Goal: Task Accomplishment & Management: Use online tool/utility

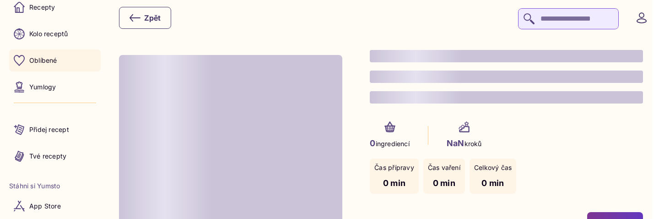
scroll to position [35, 0]
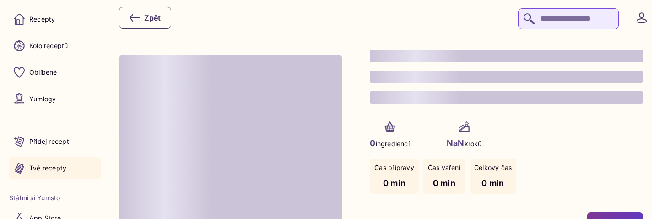
click at [52, 166] on p "Tvé recepty" at bounding box center [47, 167] width 37 height 9
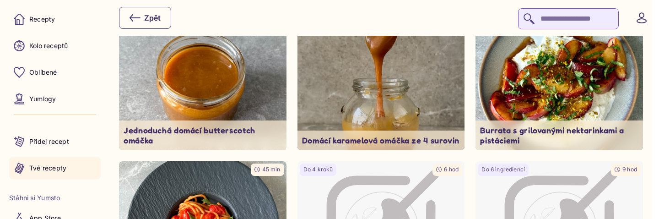
scroll to position [102, 0]
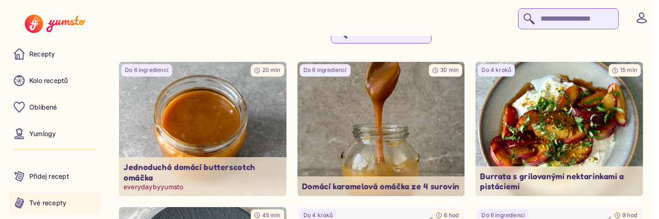
scroll to position [61, 0]
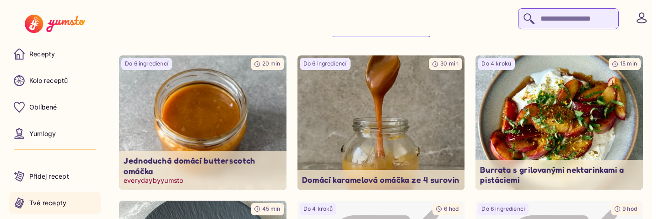
click at [230, 119] on img at bounding box center [203, 122] width 176 height 140
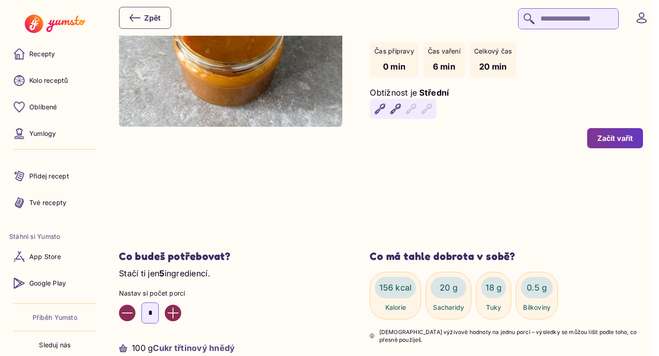
scroll to position [113, 0]
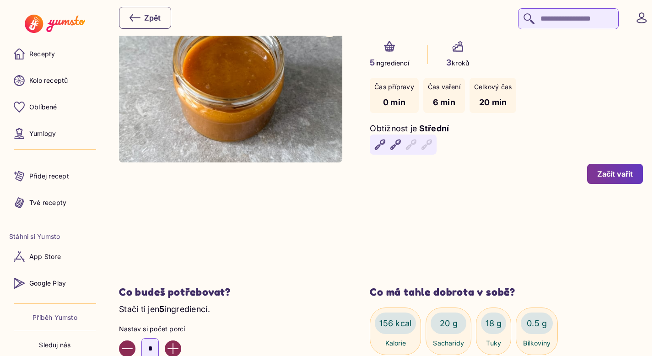
click at [622, 178] on div "Začít vařit" at bounding box center [615, 174] width 36 height 10
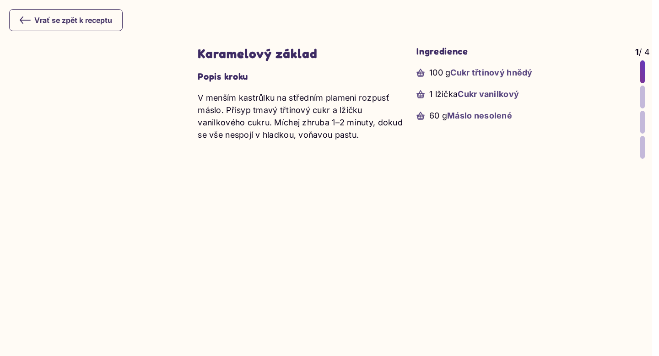
click at [641, 94] on div at bounding box center [642, 97] width 5 height 23
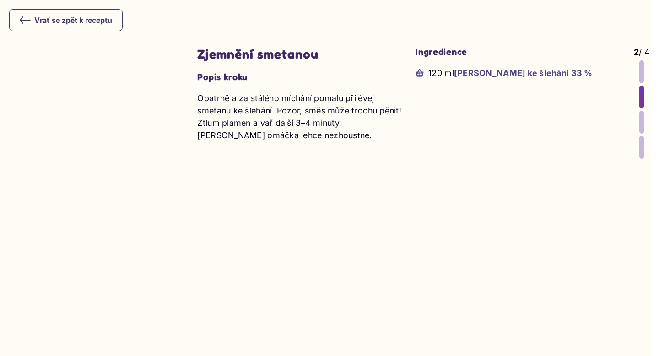
click at [641, 125] on div at bounding box center [641, 122] width 5 height 23
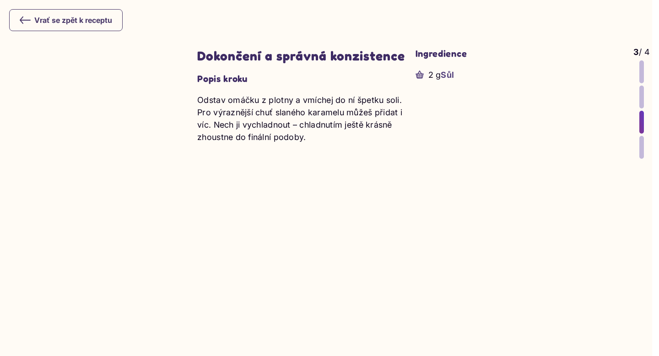
click at [22, 20] on icon at bounding box center [25, 20] width 10 height 6
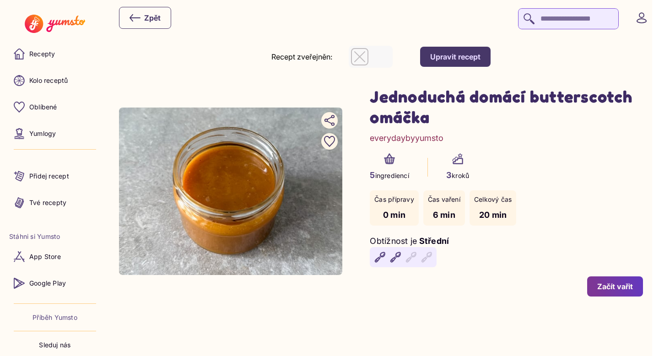
click at [368, 54] on div "button" at bounding box center [359, 56] width 17 height 17
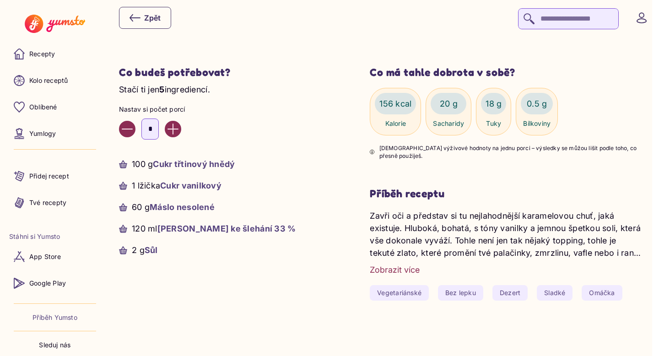
scroll to position [350, 0]
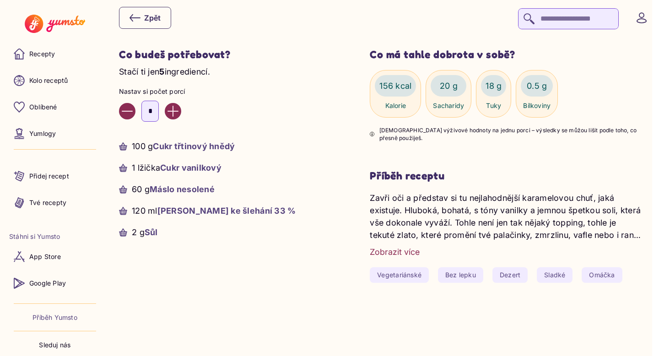
click at [394, 251] on div "Zobrazit více" at bounding box center [395, 252] width 50 height 12
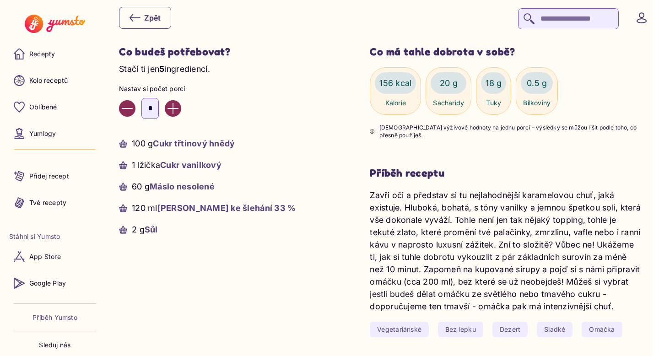
scroll to position [308, 0]
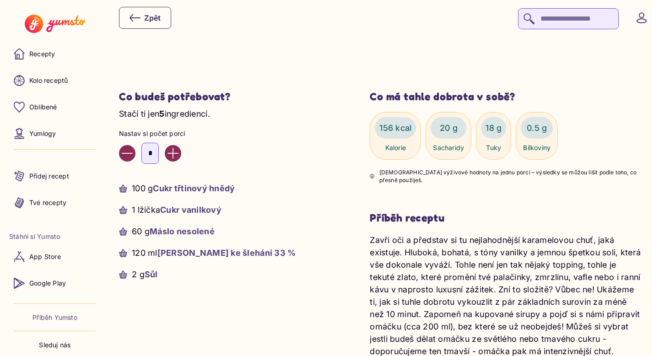
click at [181, 153] on button "Increase value" at bounding box center [173, 153] width 16 height 16
click at [287, 165] on section "Co budeš potřebovat? Stačí ti jen 5 ingrediencí. Nastav si počet porcí * 160 g …" at bounding box center [230, 185] width 223 height 191
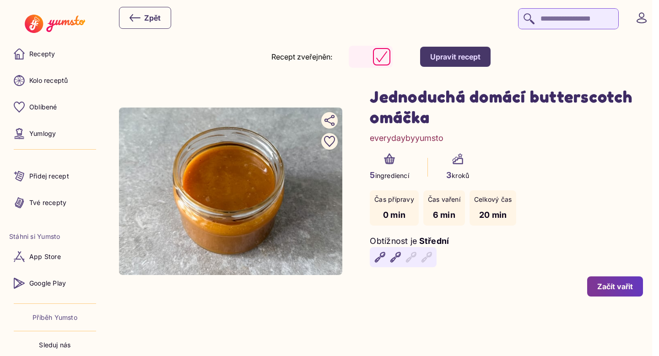
click at [444, 53] on div "Upravit recept" at bounding box center [455, 57] width 50 height 10
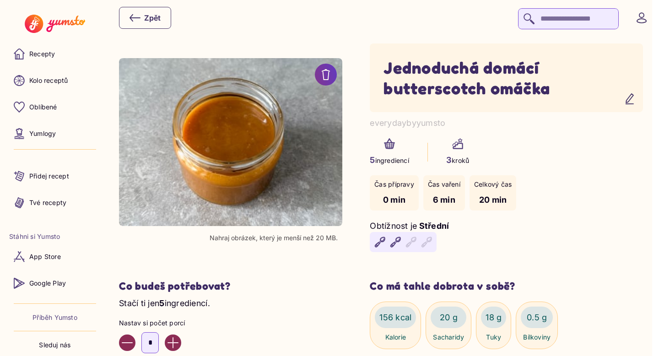
scroll to position [247, 0]
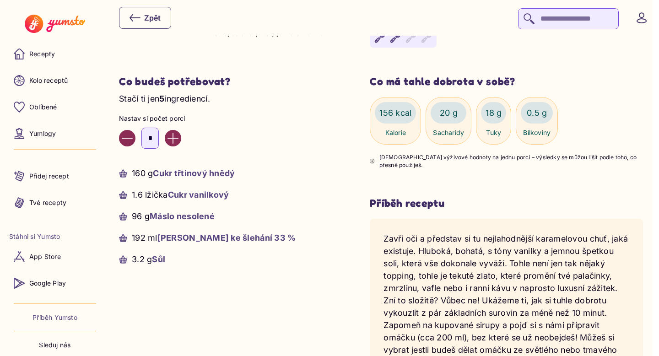
click at [178, 140] on icon "Increase value" at bounding box center [172, 138] width 11 height 11
click at [125, 141] on icon "Decrease value" at bounding box center [127, 138] width 11 height 11
type input "*"
click at [313, 178] on li "100 g Cukr třtinový hnědý" at bounding box center [230, 173] width 223 height 12
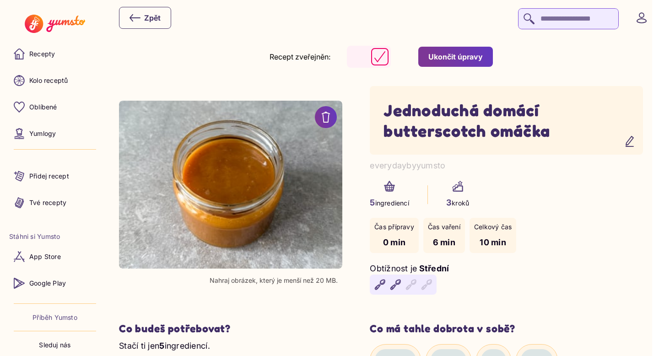
click at [472, 55] on div "Ukončit úpravy" at bounding box center [455, 57] width 54 height 10
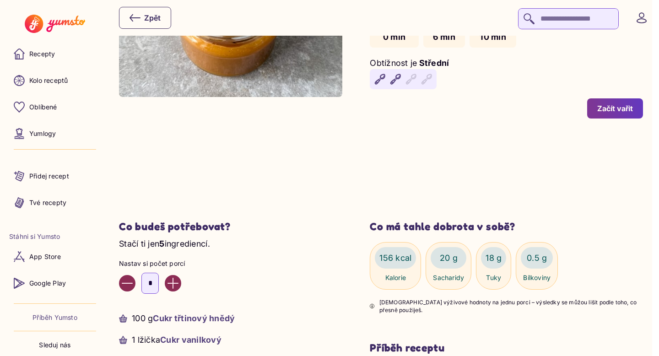
scroll to position [135, 0]
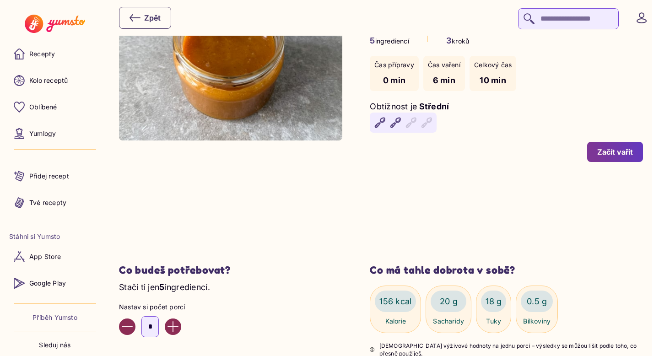
click at [609, 156] on div "Začít vařit" at bounding box center [615, 152] width 36 height 10
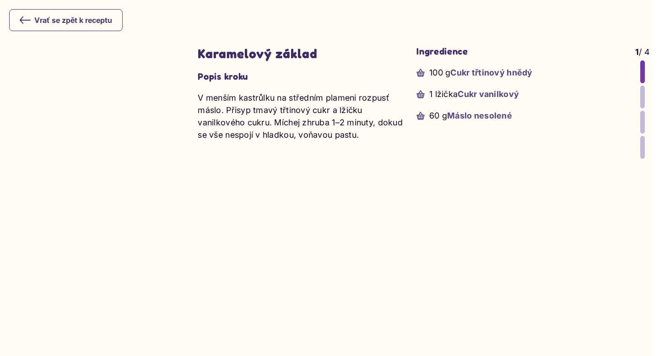
click at [642, 92] on div at bounding box center [642, 97] width 5 height 23
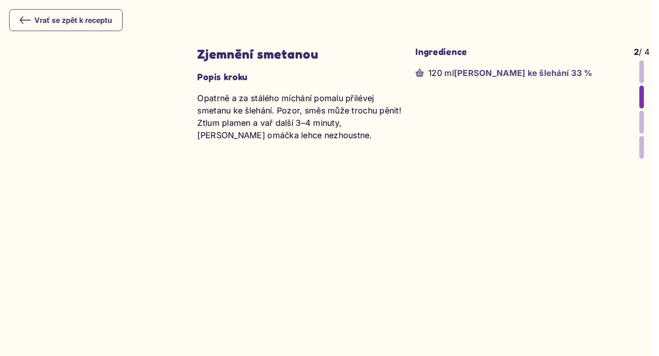
click at [640, 122] on div at bounding box center [641, 122] width 5 height 23
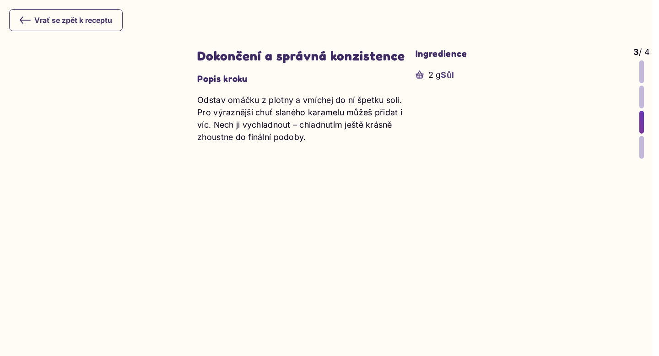
click at [640, 148] on div at bounding box center [641, 147] width 5 height 23
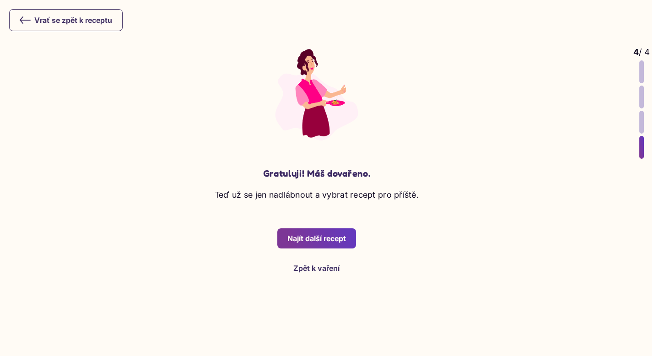
click at [20, 25] on icon at bounding box center [25, 20] width 11 height 11
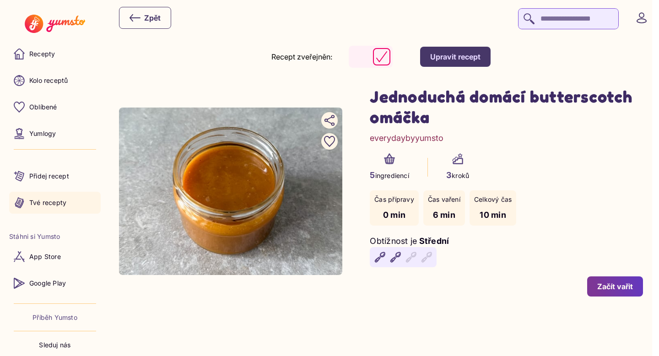
click at [42, 200] on p "Tvé recepty" at bounding box center [47, 202] width 37 height 9
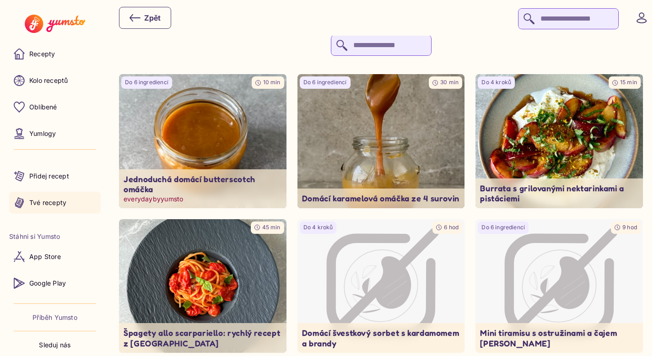
scroll to position [46, 0]
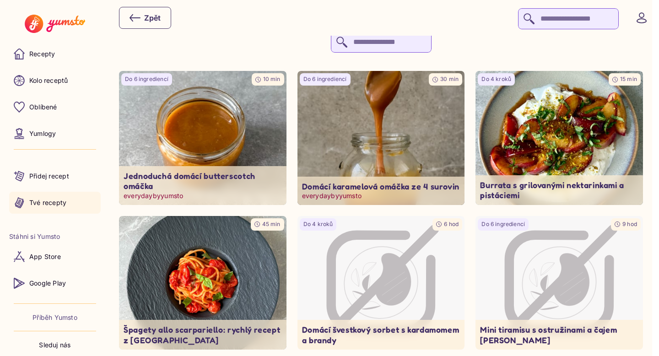
click at [366, 161] on img at bounding box center [381, 138] width 176 height 140
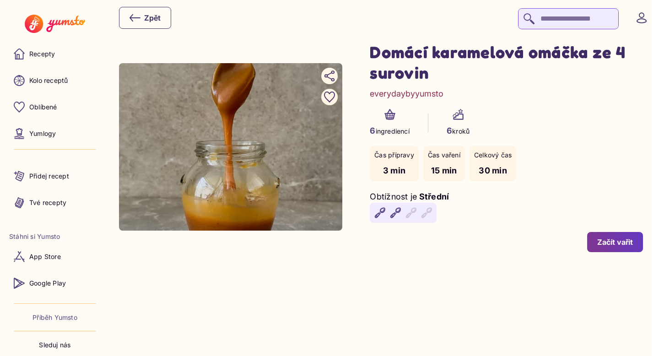
scroll to position [52, 0]
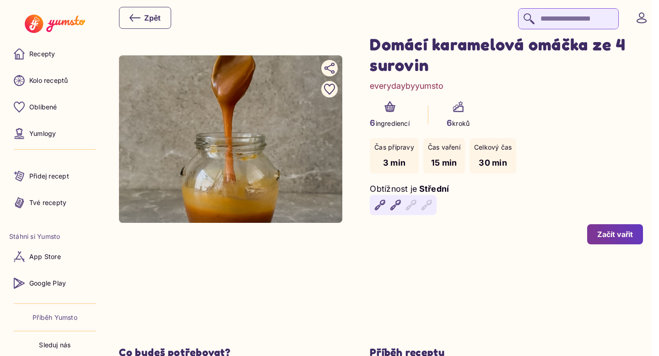
click at [626, 236] on div "Začít vařit" at bounding box center [615, 234] width 36 height 10
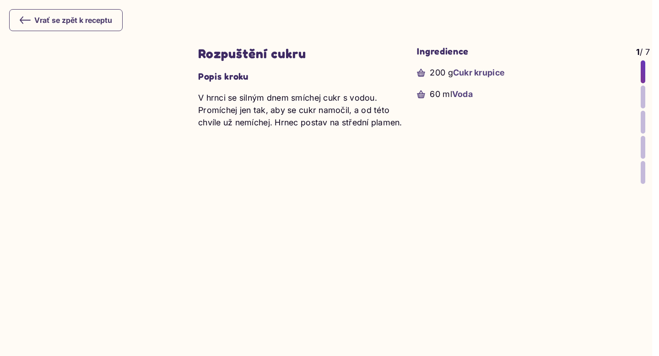
click at [642, 94] on div at bounding box center [643, 97] width 5 height 23
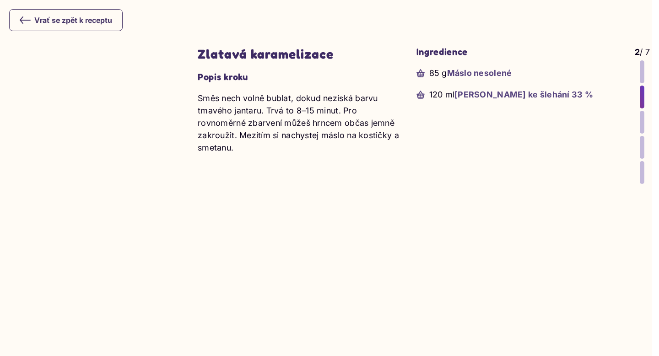
click at [641, 120] on div at bounding box center [642, 122] width 5 height 23
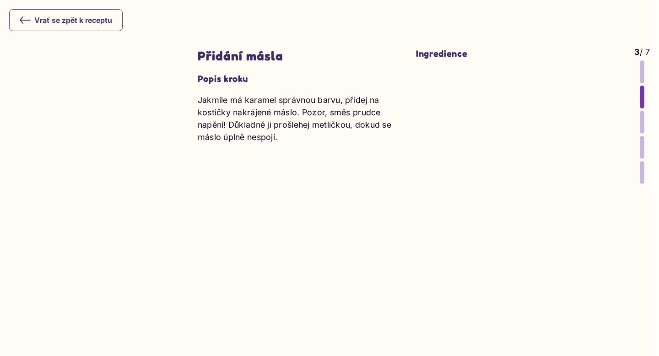
click at [643, 124] on yumsto-stepper-item-dots "3 / 7" at bounding box center [642, 115] width 16 height 138
click at [640, 124] on div at bounding box center [642, 122] width 5 height 23
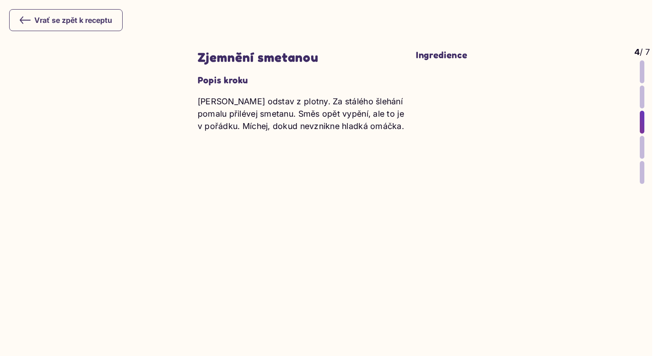
click at [640, 147] on div at bounding box center [642, 147] width 5 height 23
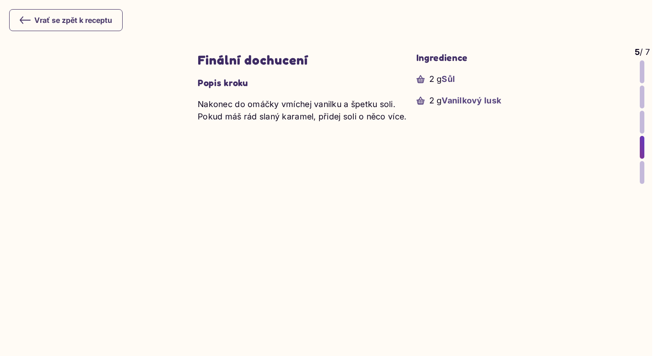
click at [641, 177] on div at bounding box center [642, 172] width 5 height 23
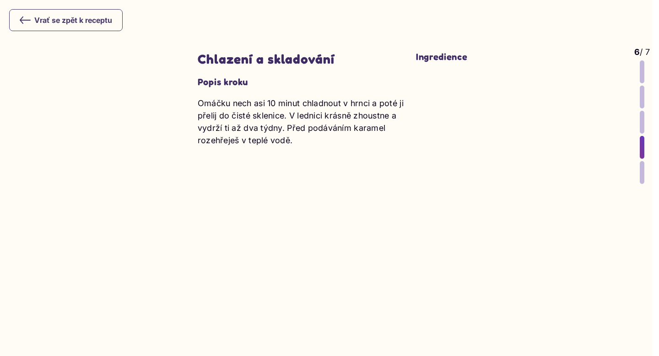
click at [23, 19] on icon at bounding box center [25, 20] width 11 height 11
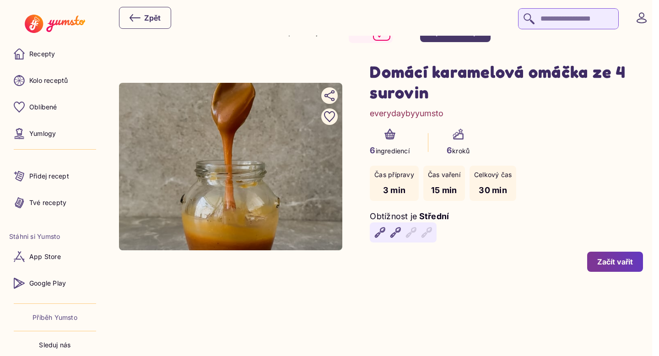
scroll to position [25, 0]
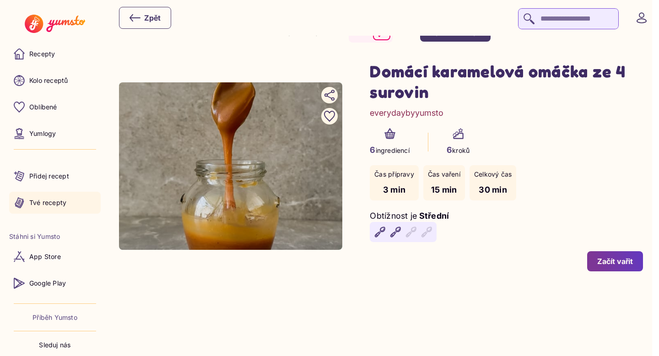
click at [49, 200] on p "Tvé recepty" at bounding box center [47, 202] width 37 height 9
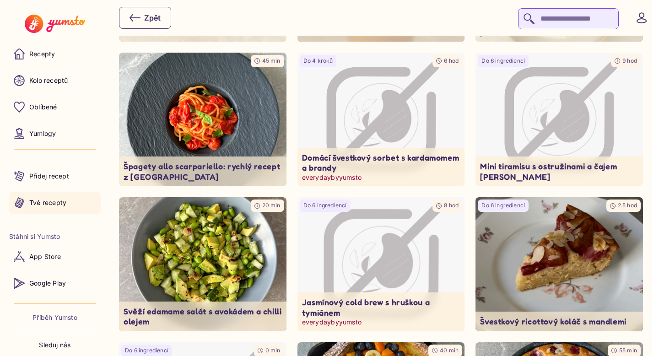
scroll to position [227, 0]
